Goal: Task Accomplishment & Management: Complete application form

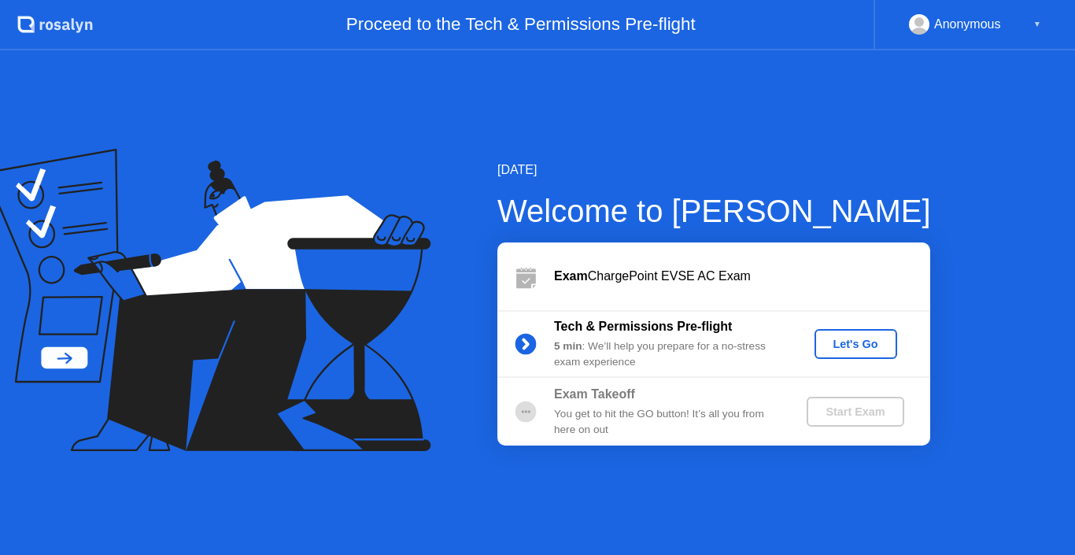
click at [852, 350] on div "Let's Go" at bounding box center [856, 344] width 70 height 13
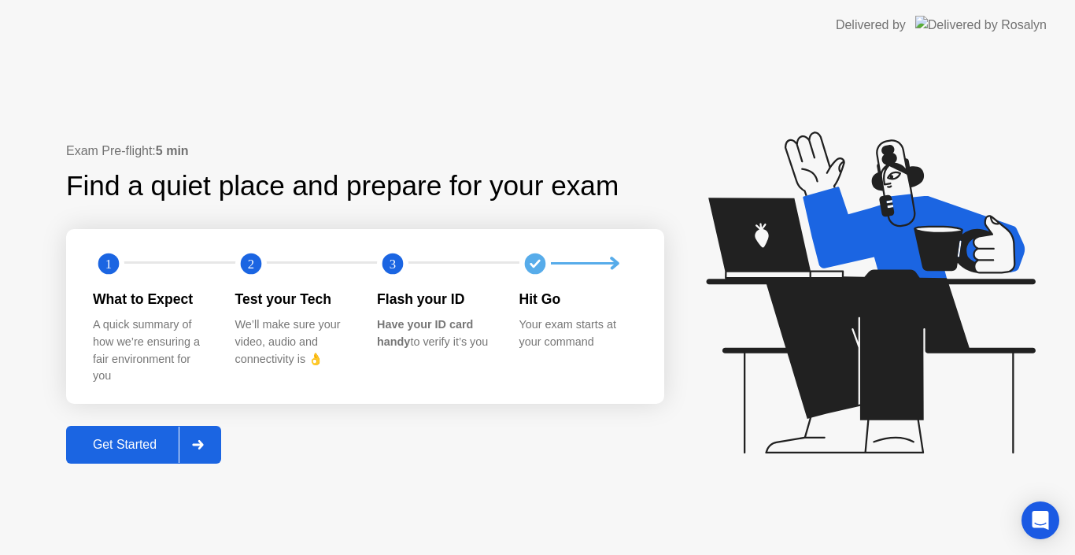
click at [212, 450] on div at bounding box center [198, 444] width 38 height 36
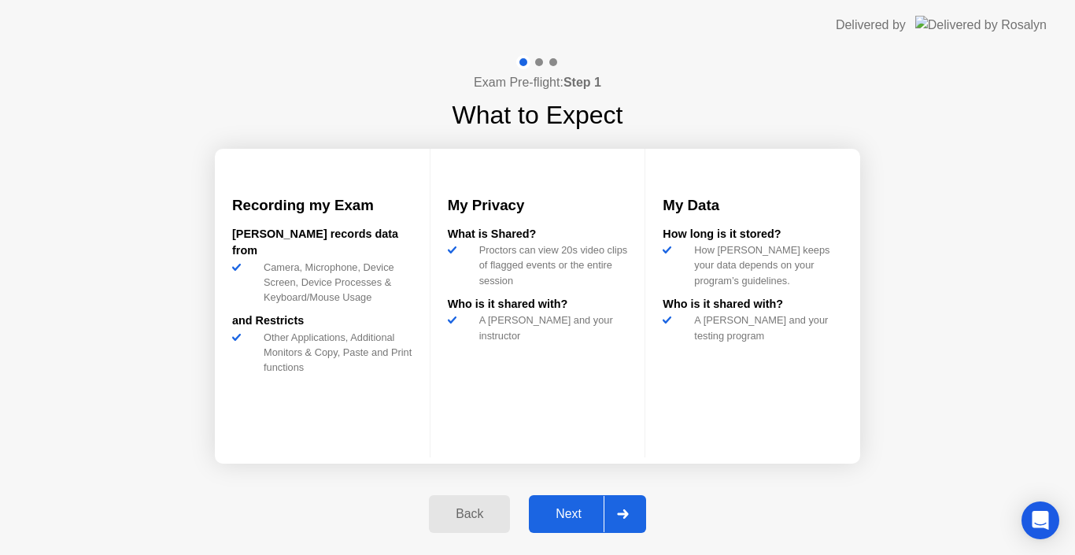
click at [625, 515] on icon at bounding box center [622, 513] width 11 height 9
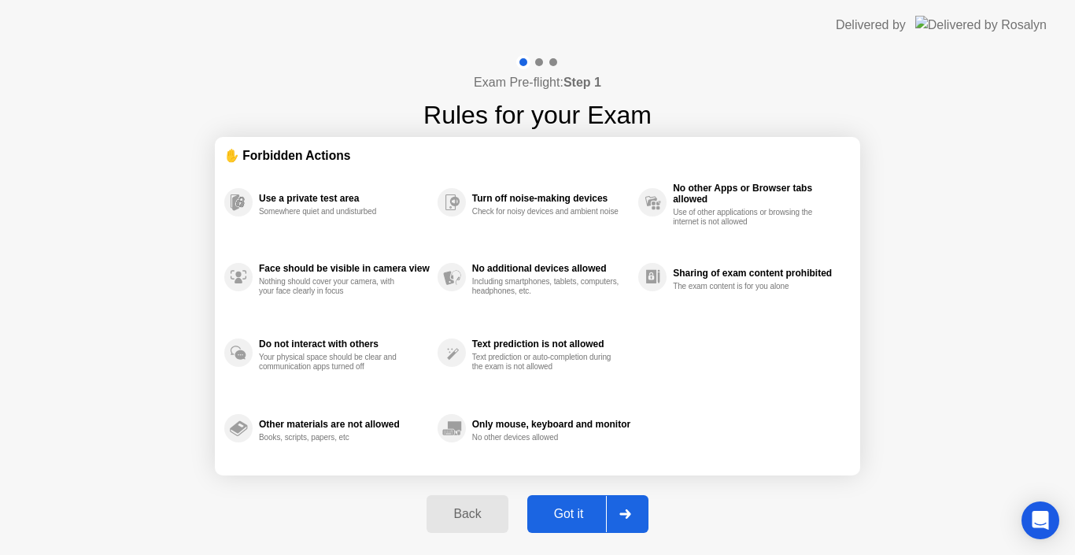
click at [631, 512] on icon at bounding box center [625, 513] width 12 height 9
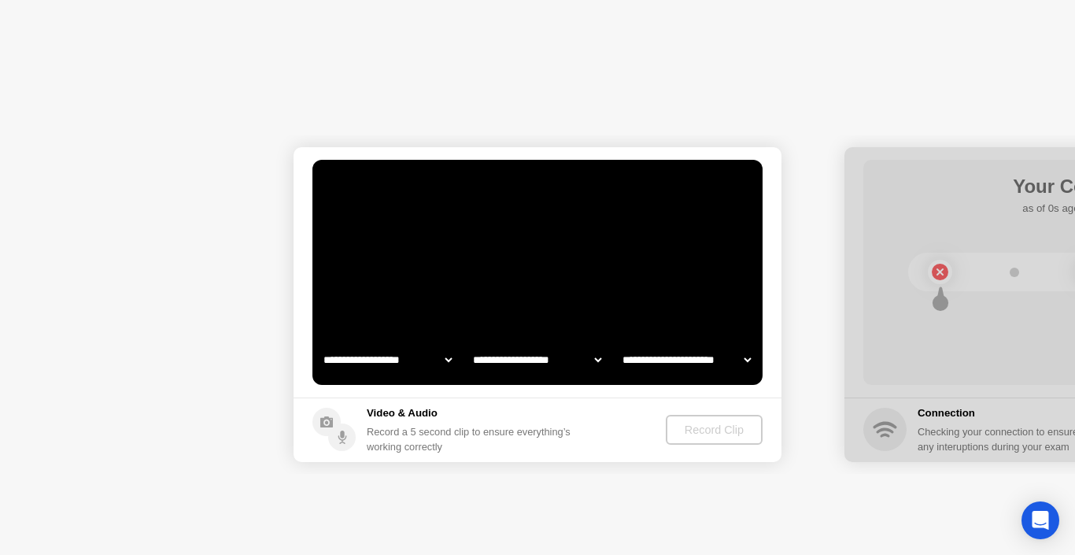
select select "**********"
select select "*******"
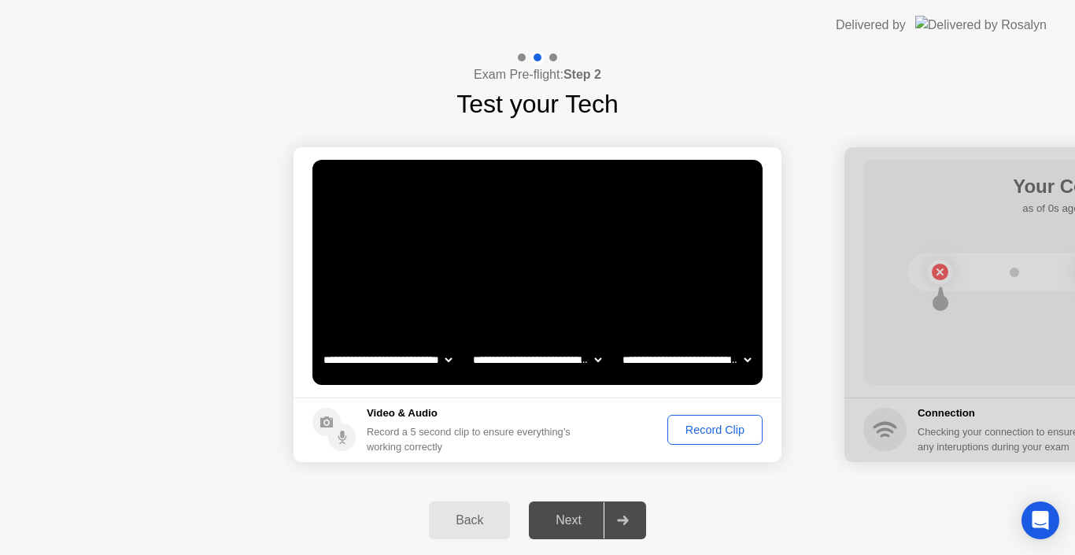
click at [701, 428] on div "Record Clip" at bounding box center [715, 429] width 84 height 13
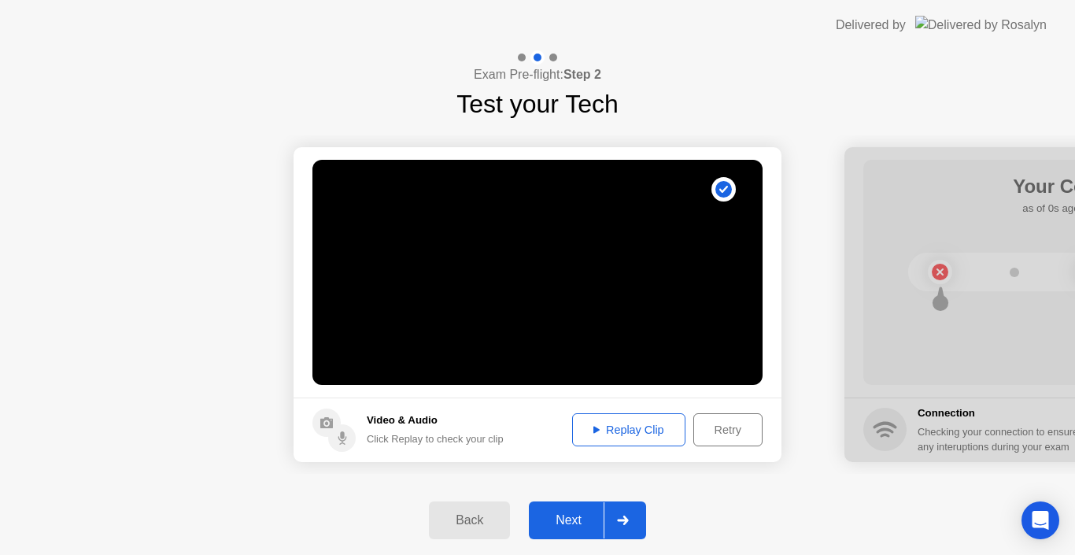
click at [618, 430] on div "Replay Clip" at bounding box center [628, 429] width 102 height 13
click at [625, 521] on icon at bounding box center [622, 519] width 11 height 9
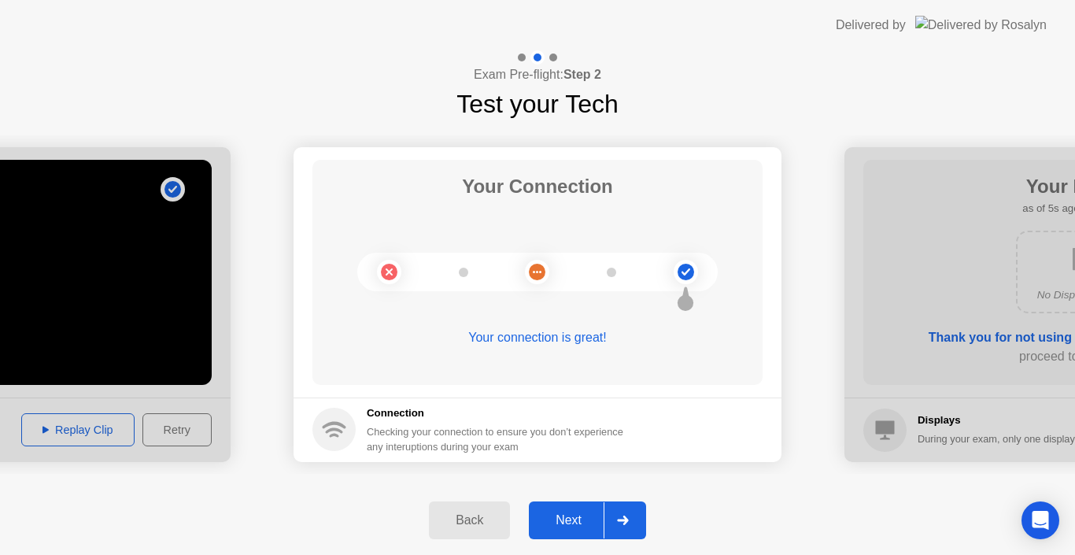
drag, startPoint x: 621, startPoint y: 520, endPoint x: 655, endPoint y: 517, distance: 34.0
click at [622, 519] on icon at bounding box center [622, 519] width 11 height 9
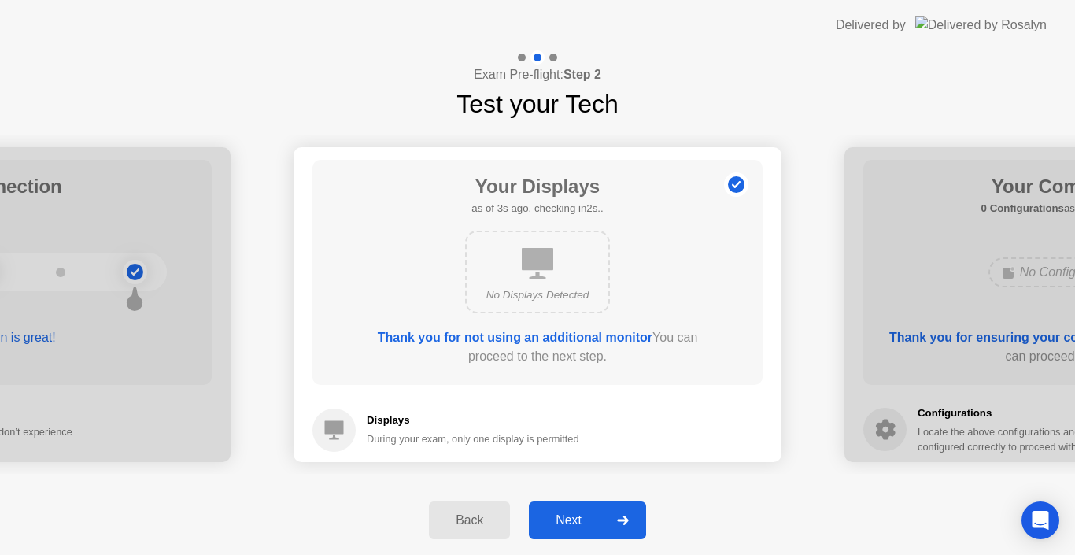
click at [623, 517] on icon at bounding box center [623, 519] width 12 height 9
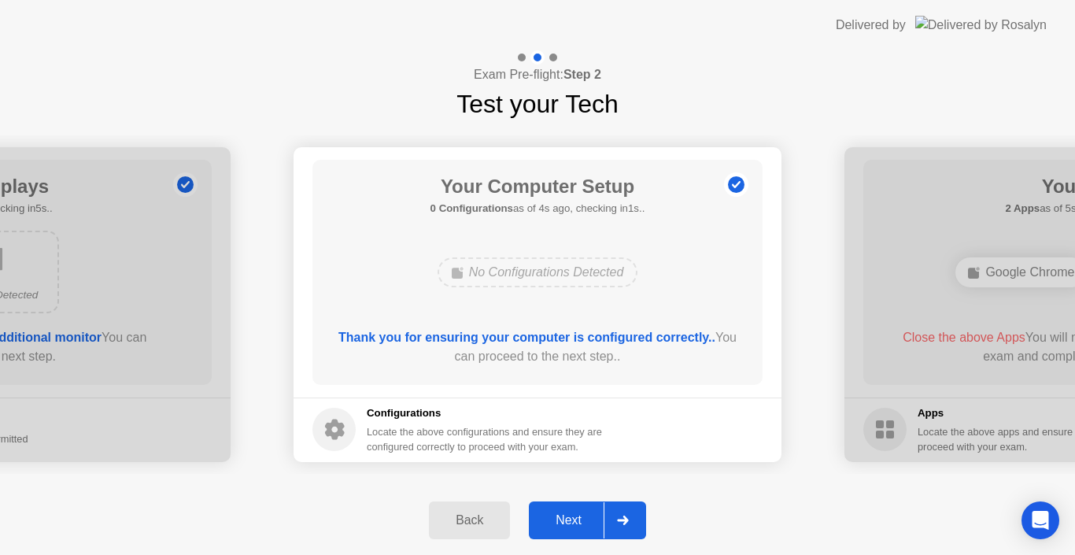
click at [622, 523] on icon at bounding box center [623, 519] width 12 height 9
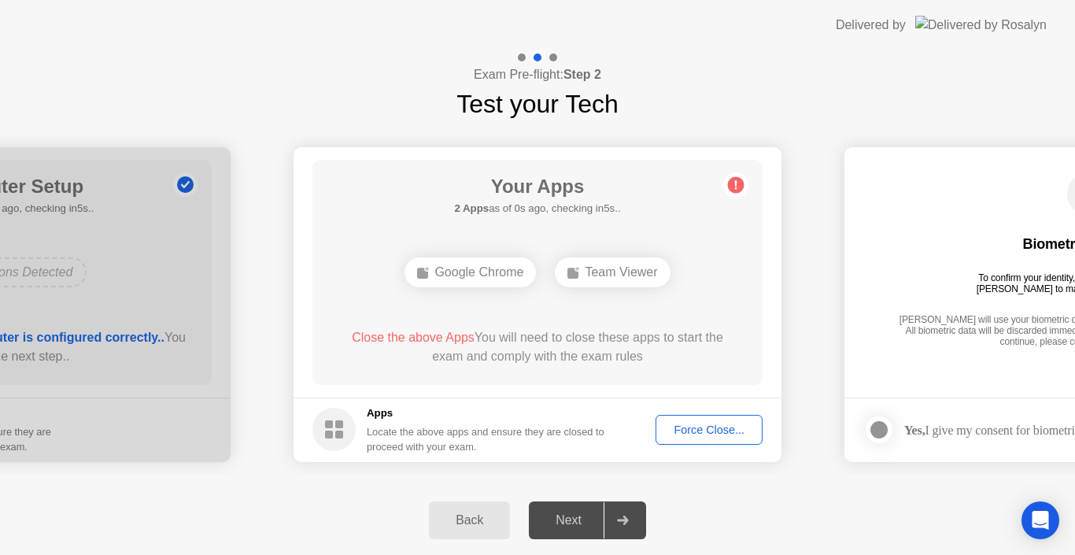
click at [696, 433] on div "Force Close..." at bounding box center [709, 429] width 96 height 13
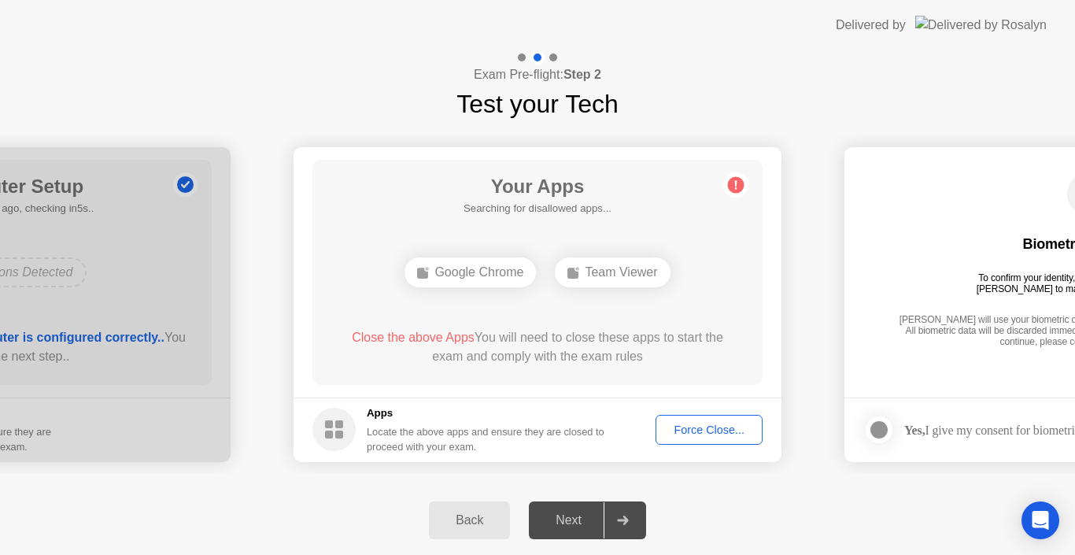
click at [689, 434] on div "Force Close..." at bounding box center [709, 429] width 96 height 13
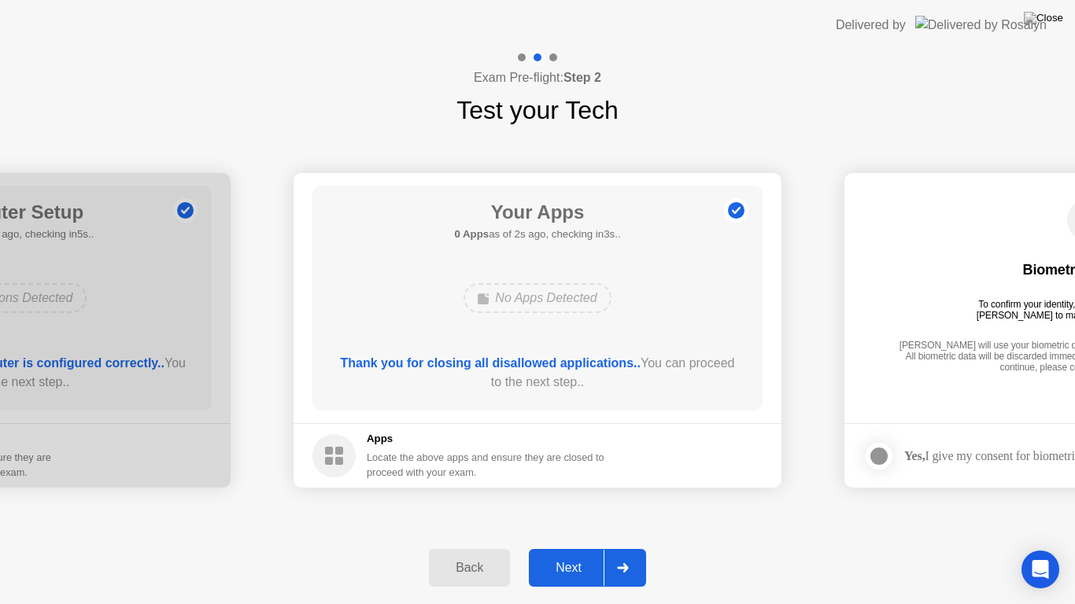
click at [580, 554] on div "Next" at bounding box center [568, 568] width 70 height 14
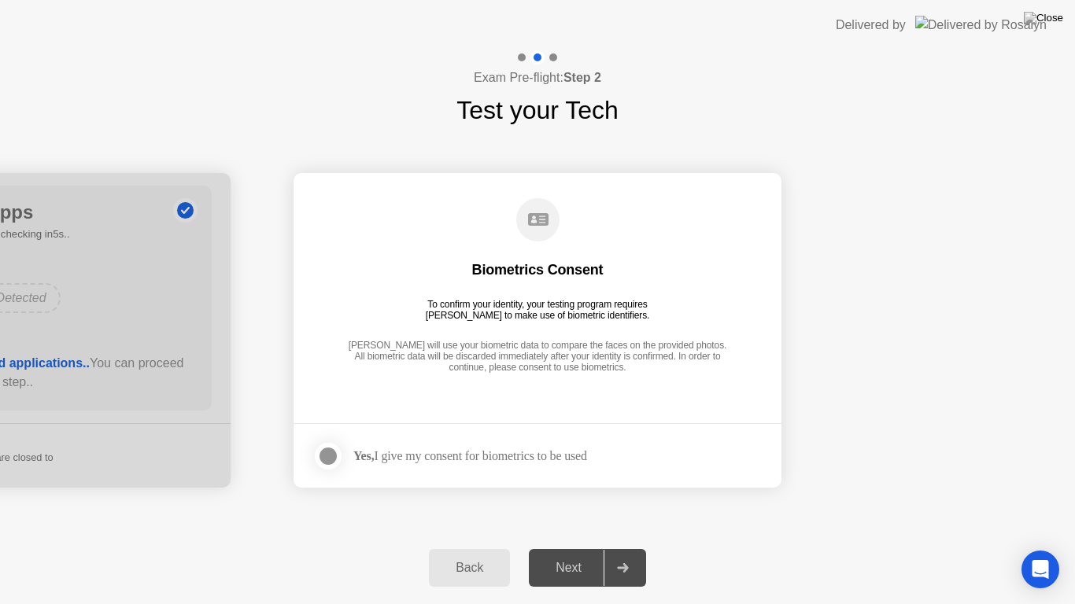
click at [333, 452] on div at bounding box center [328, 456] width 19 height 19
click at [628, 554] on icon at bounding box center [623, 567] width 12 height 9
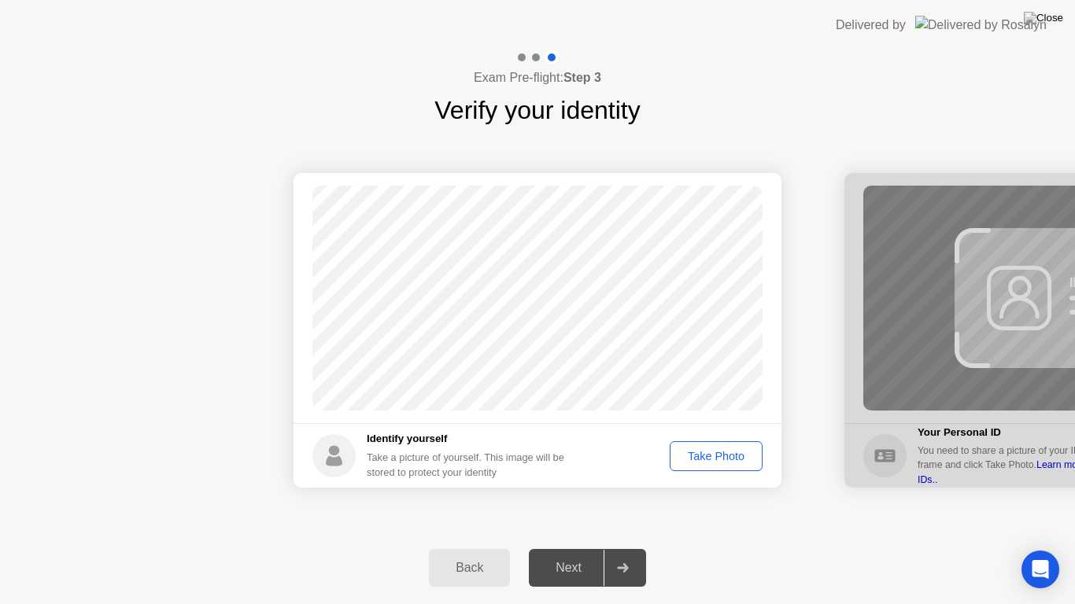
click at [713, 454] on div "Take Photo" at bounding box center [716, 456] width 82 height 13
click at [625, 554] on icon at bounding box center [622, 567] width 11 height 9
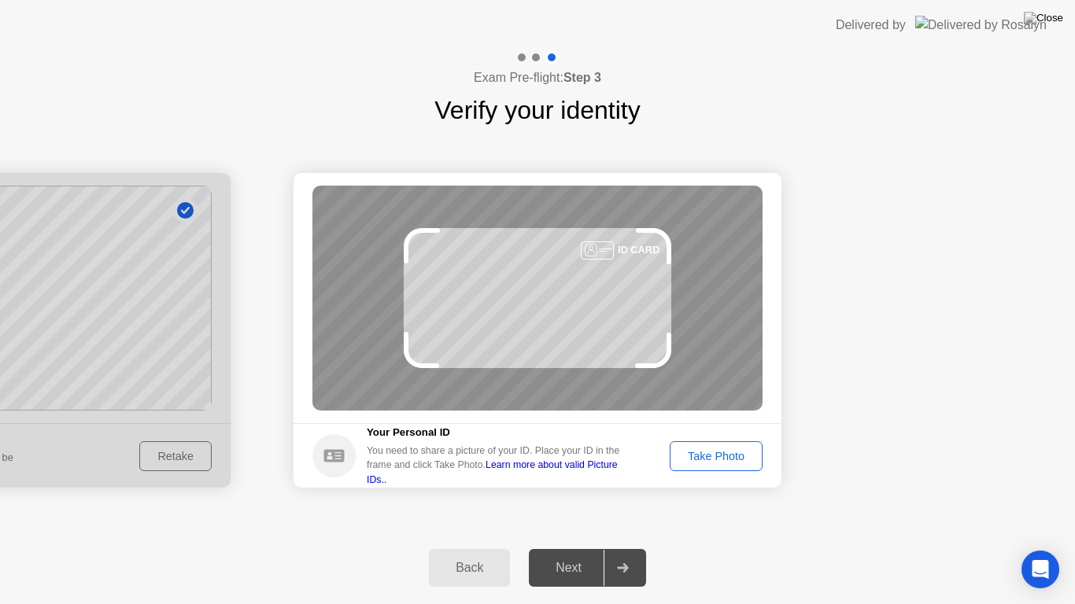
click at [694, 453] on div "Take Photo" at bounding box center [716, 456] width 82 height 13
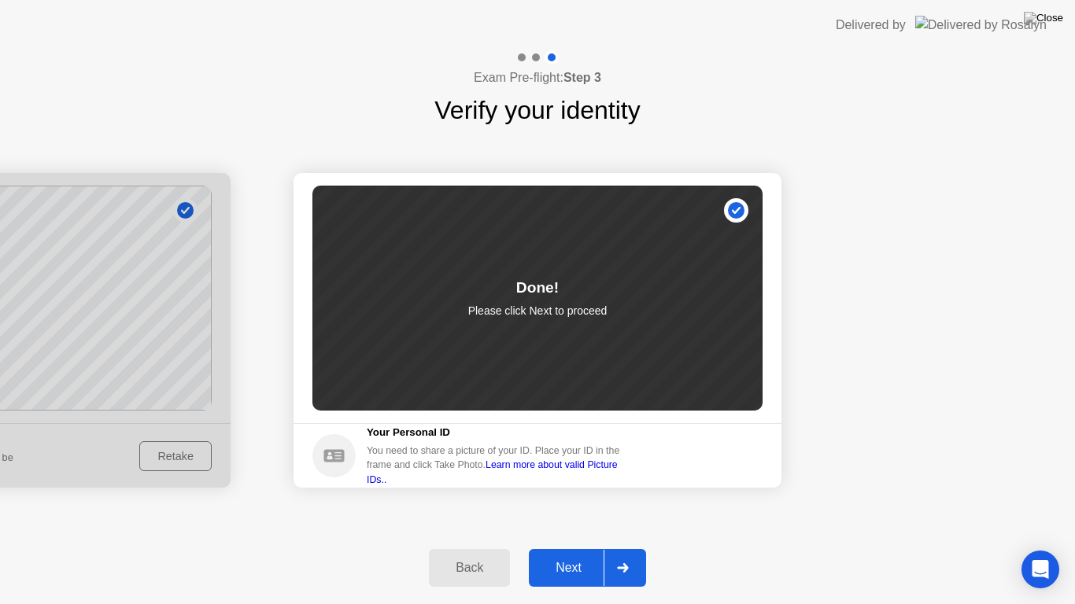
click at [617, 554] on div at bounding box center [622, 568] width 38 height 36
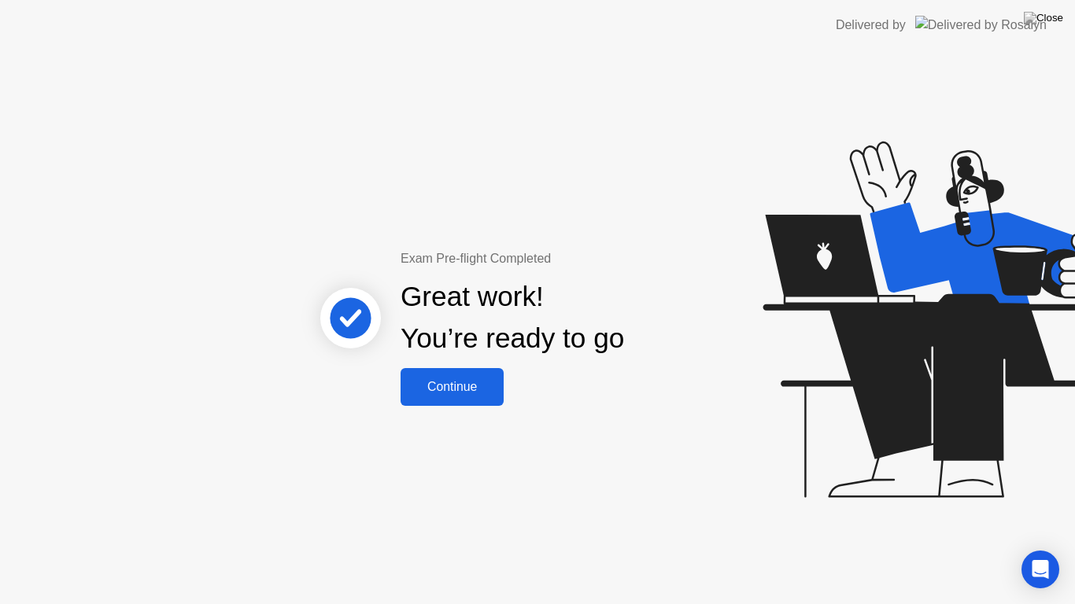
click at [463, 394] on div "Continue" at bounding box center [452, 387] width 94 height 14
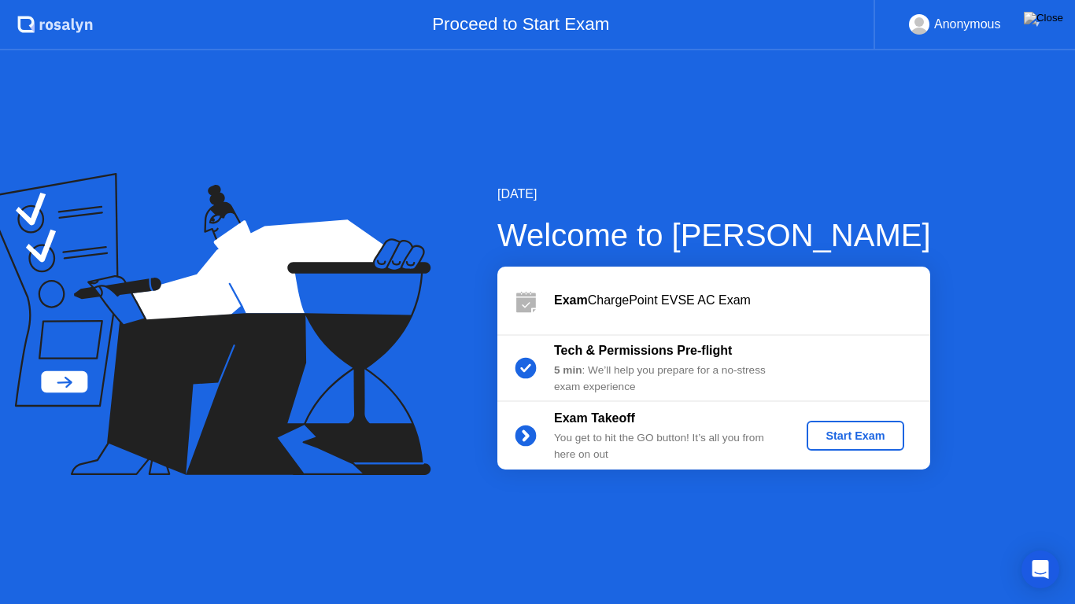
click at [858, 439] on div "Start Exam" at bounding box center [855, 436] width 84 height 13
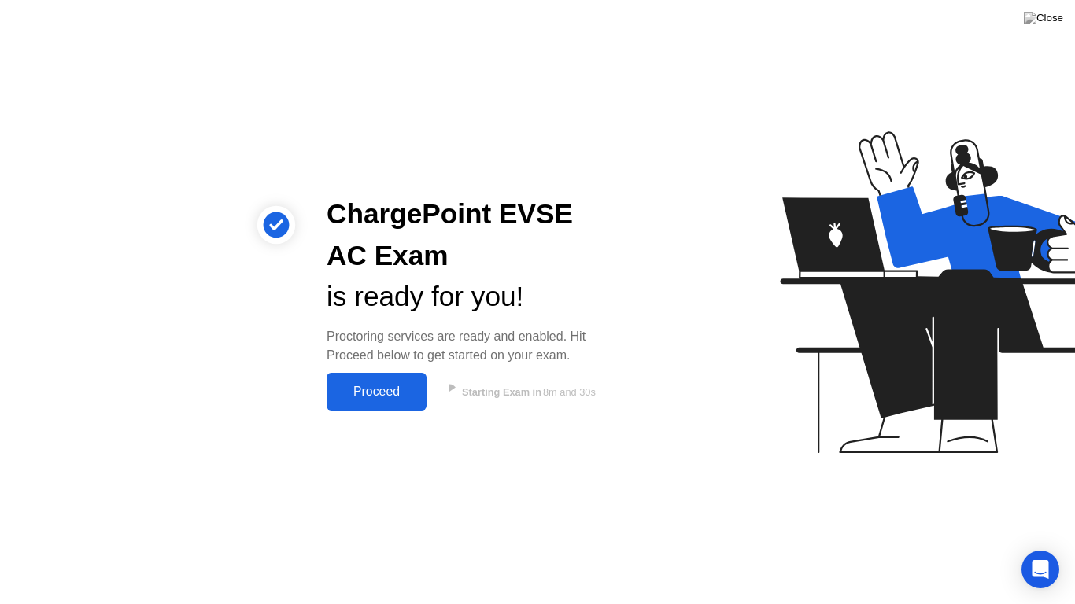
click at [386, 390] on div "Proceed" at bounding box center [376, 392] width 90 height 14
